Goal: Complete application form

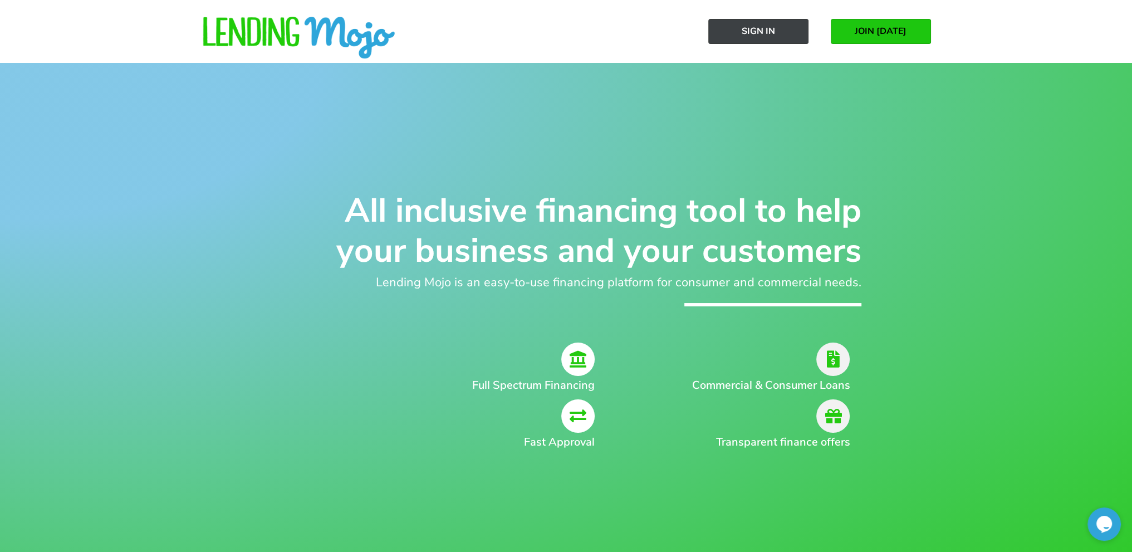
click at [770, 38] on link "Sign In" at bounding box center [758, 31] width 100 height 25
click at [848, 25] on link "JOIN [DATE]" at bounding box center [880, 31] width 100 height 25
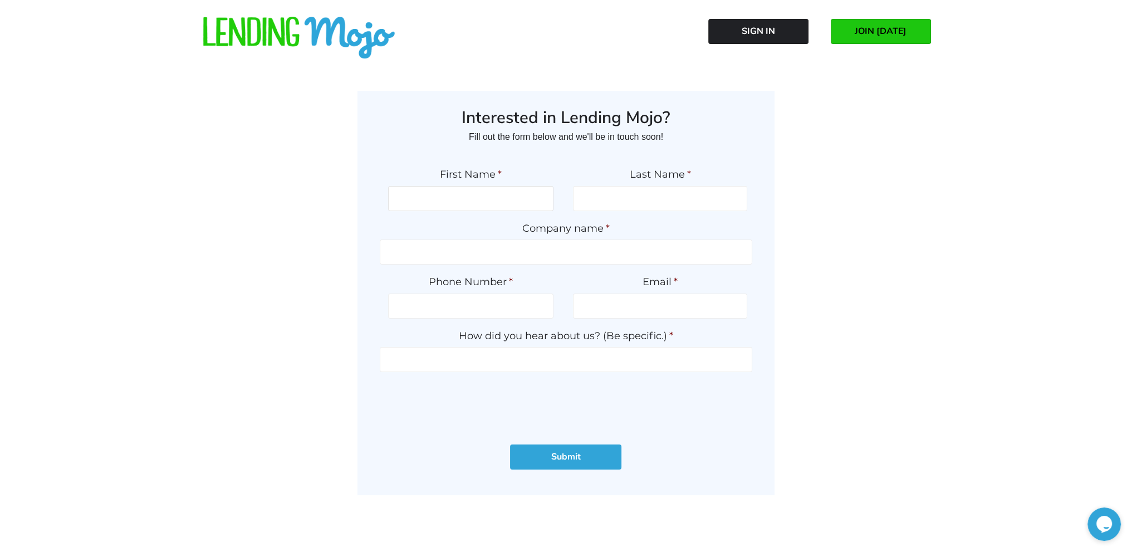
click at [481, 194] on input "First Name *" at bounding box center [470, 198] width 165 height 25
type input "MOHAMMAD"
type input "IBRAHIM"
type input "EXPRESS AUTOS LA"
type input "(225) 326-7324"
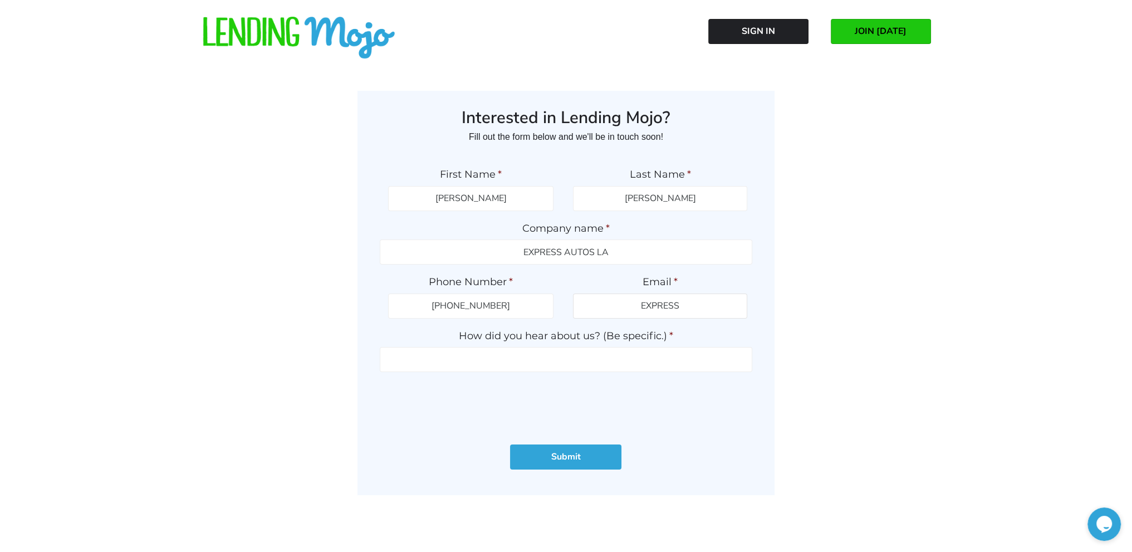
type input "expressautosla@gmail.com"
type input "MARC COMEAUX GWC WARRANTY"
click at [554, 454] on input "Submit" at bounding box center [565, 456] width 111 height 25
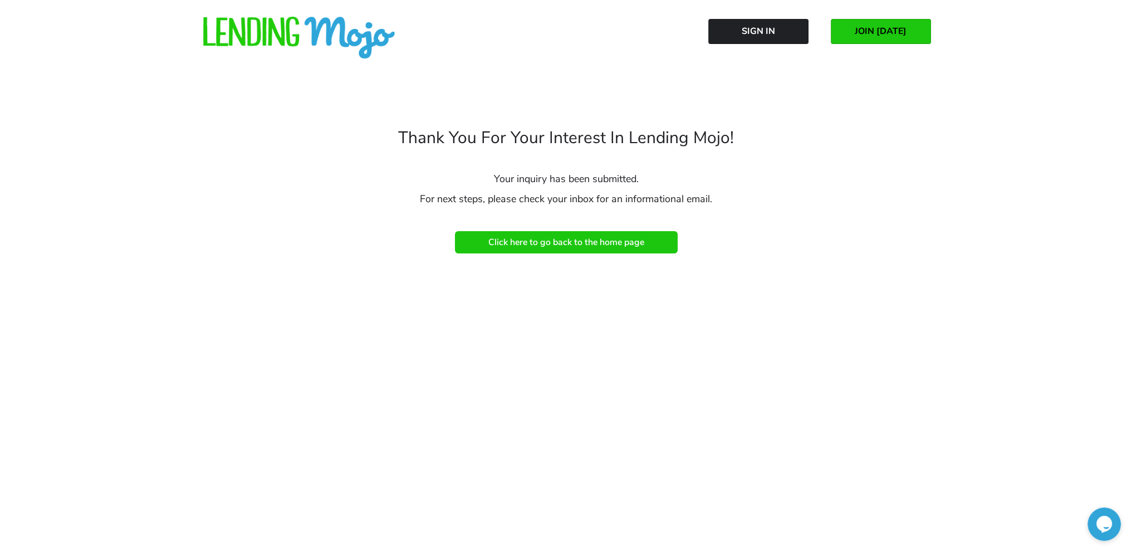
click at [562, 244] on span "Click here to go back to the home page" at bounding box center [566, 242] width 156 height 10
